Goal: Transaction & Acquisition: Purchase product/service

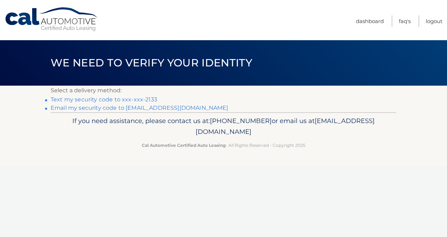
click at [150, 98] on link "Text my security code to xxx-xxx-2133" at bounding box center [104, 99] width 106 height 7
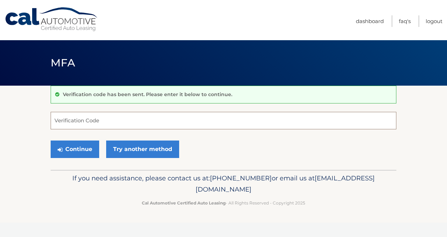
click at [126, 116] on input "Verification Code" at bounding box center [224, 120] width 346 height 17
click at [106, 125] on input "4294" at bounding box center [224, 120] width 346 height 17
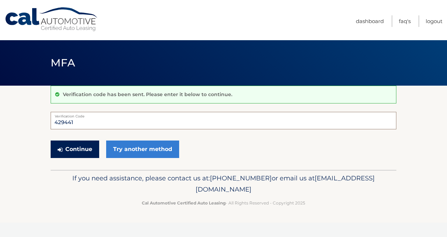
type input "429441"
click at [67, 152] on button "Continue" at bounding box center [75, 148] width 49 height 17
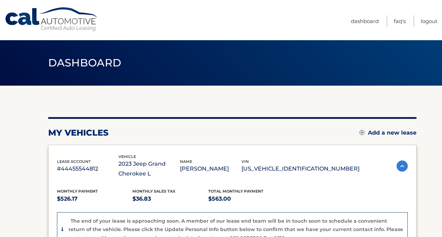
click at [137, 128] on div "my vehicles Add a new lease" at bounding box center [232, 132] width 368 height 10
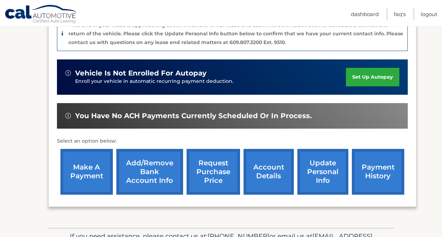
scroll to position [209, 0]
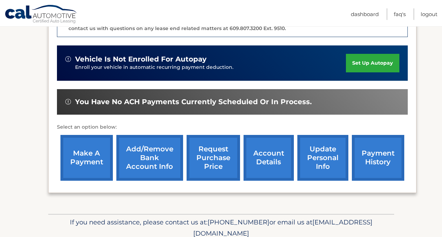
click at [77, 159] on link "make a payment" at bounding box center [86, 158] width 52 height 46
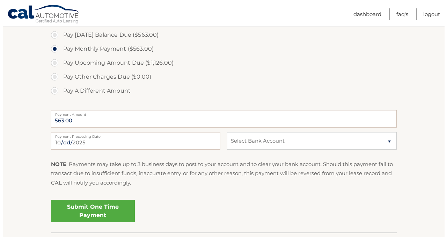
scroll to position [279, 0]
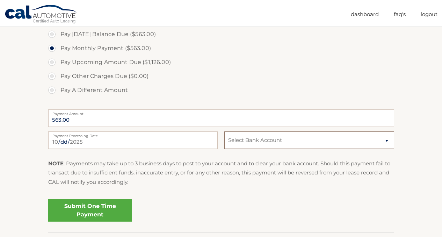
click at [252, 140] on select "Select Bank Account Checking JPMORGAN CHASE BANK, NA *****2096 Checking JPMORGA…" at bounding box center [308, 139] width 169 height 17
select select "NTdlOGY2YjEtYWI0MC00ZWM1LTllMzUtZDI0Y2EzYjA4YjYx"
click at [224, 131] on select "Select Bank Account Checking JPMORGAN CHASE BANK, NA *****2096 Checking JPMORGA…" at bounding box center [308, 139] width 169 height 17
click at [223, 192] on fieldset "Pay [DATE] Balance Due ($563.00) Pay Monthly Payment ($563.00) Pay Upcoming Amo…" at bounding box center [221, 128] width 346 height 206
click at [110, 207] on link "Submit One Time Payment" at bounding box center [90, 210] width 84 height 22
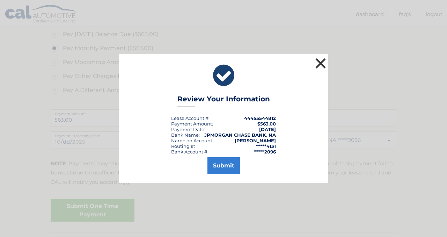
click at [317, 64] on button "×" at bounding box center [320, 63] width 14 height 14
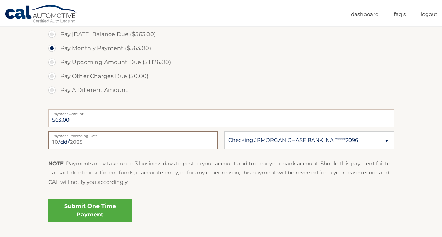
click at [152, 141] on input "[DATE]" at bounding box center [132, 139] width 169 height 17
click at [94, 136] on label "Payment Processing Date" at bounding box center [132, 134] width 169 height 6
click at [94, 136] on input "[DATE]" at bounding box center [132, 139] width 169 height 17
click at [92, 144] on input "[DATE]" at bounding box center [132, 139] width 169 height 17
click at [88, 145] on input "[DATE]" at bounding box center [132, 139] width 169 height 17
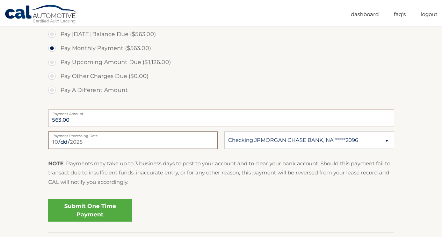
type input "[DATE]"
click at [70, 208] on link "Submit One Time Payment" at bounding box center [90, 210] width 84 height 22
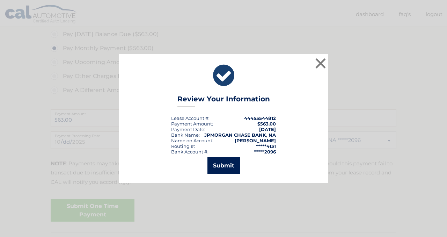
click at [226, 165] on button "Submit" at bounding box center [223, 165] width 32 height 17
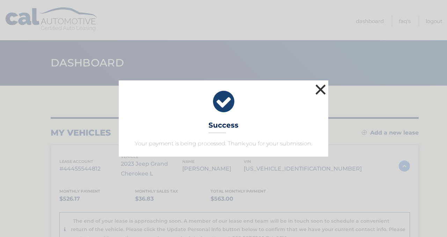
click at [320, 91] on button "×" at bounding box center [320, 89] width 14 height 14
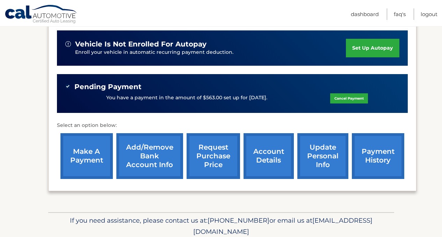
scroll to position [237, 0]
